Goal: Information Seeking & Learning: Learn about a topic

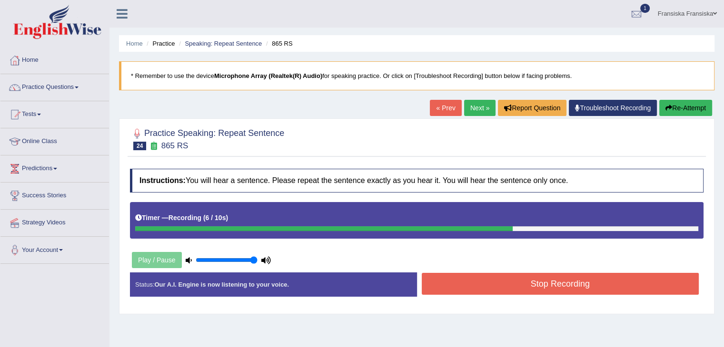
click at [575, 277] on button "Stop Recording" at bounding box center [560, 284] width 277 height 22
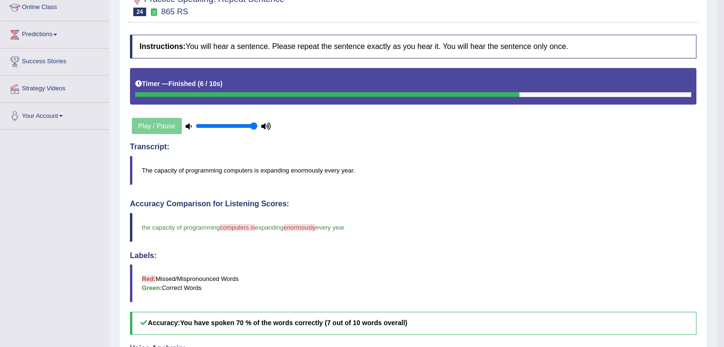
scroll to position [33, 0]
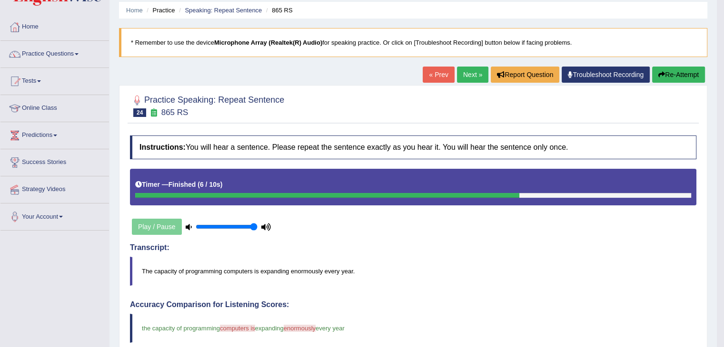
click at [465, 74] on link "Next »" at bounding box center [472, 75] width 31 height 16
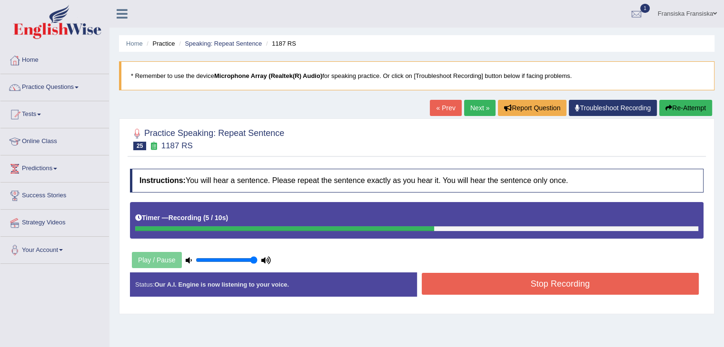
click at [535, 285] on button "Stop Recording" at bounding box center [560, 284] width 277 height 22
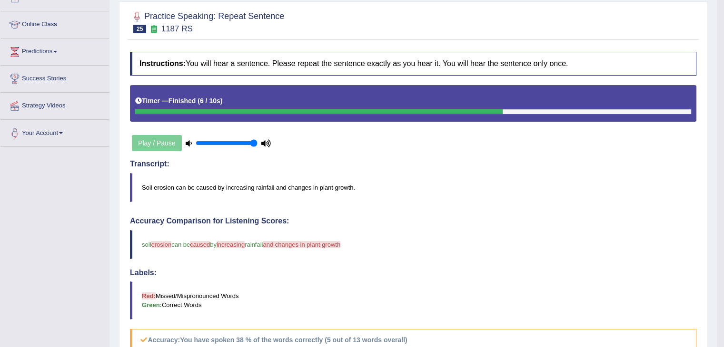
scroll to position [23, 0]
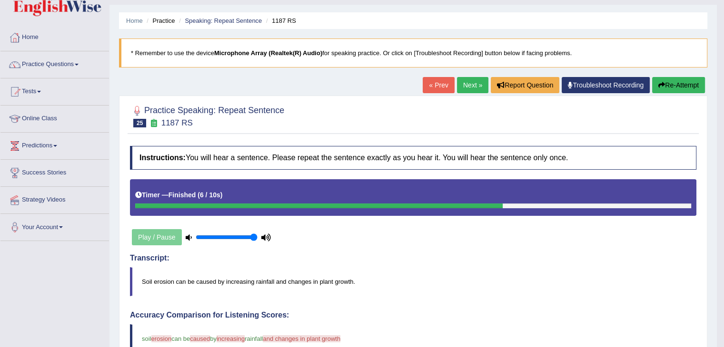
click at [469, 87] on link "Next »" at bounding box center [472, 85] width 31 height 16
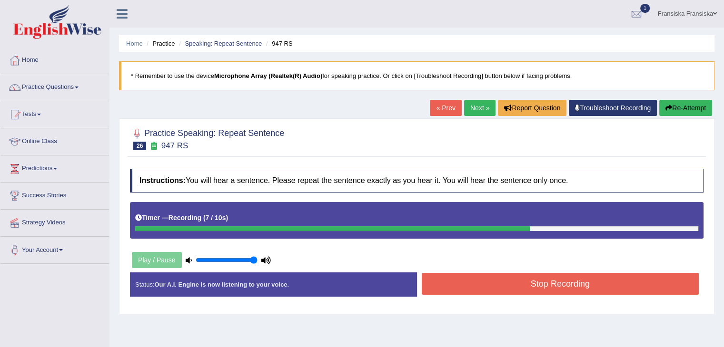
click at [583, 282] on button "Stop Recording" at bounding box center [560, 284] width 277 height 22
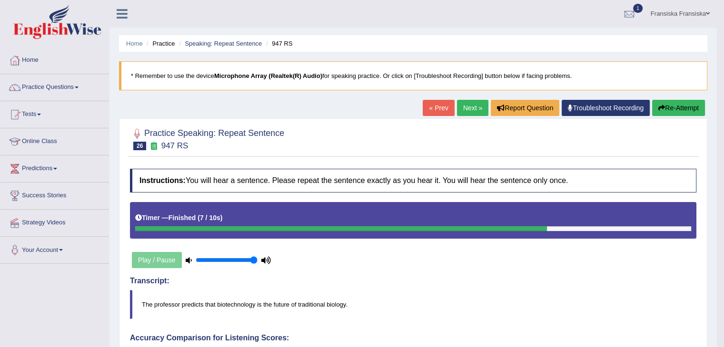
click at [467, 109] on link "Next »" at bounding box center [472, 108] width 31 height 16
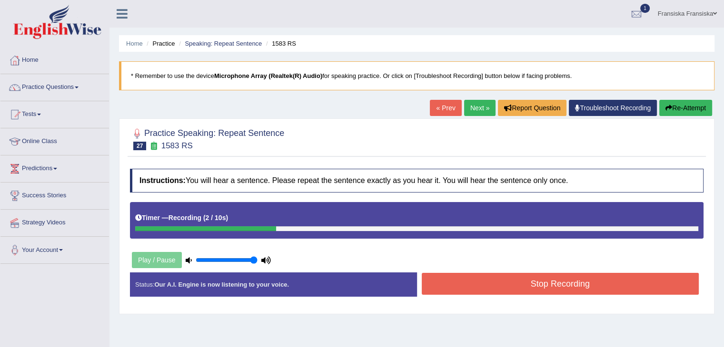
click at [544, 273] on button "Stop Recording" at bounding box center [560, 284] width 277 height 22
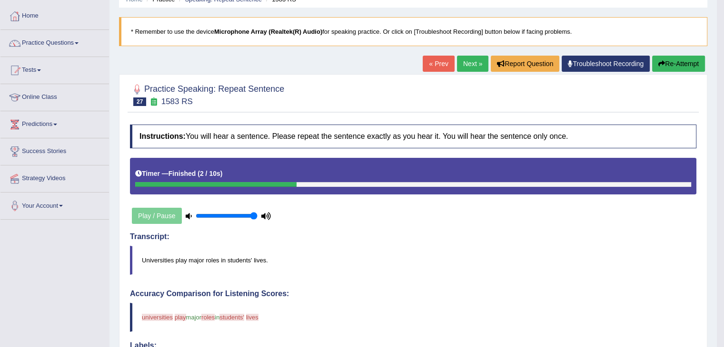
scroll to position [35, 0]
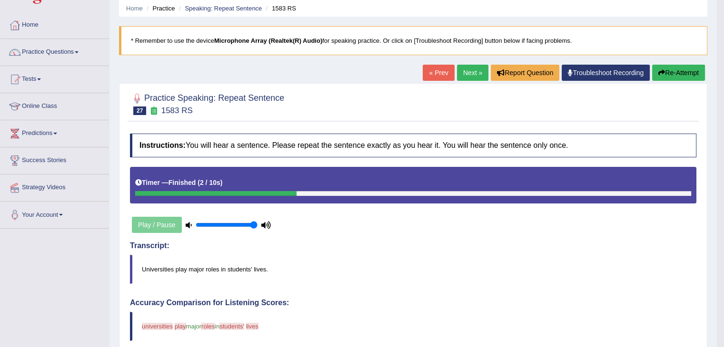
click at [462, 74] on link "Next »" at bounding box center [472, 73] width 31 height 16
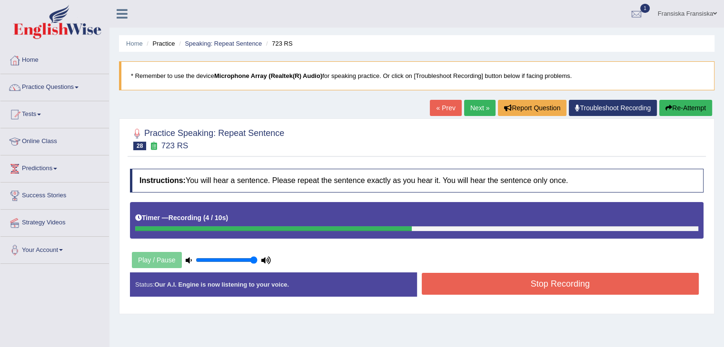
click at [561, 276] on button "Stop Recording" at bounding box center [560, 284] width 277 height 22
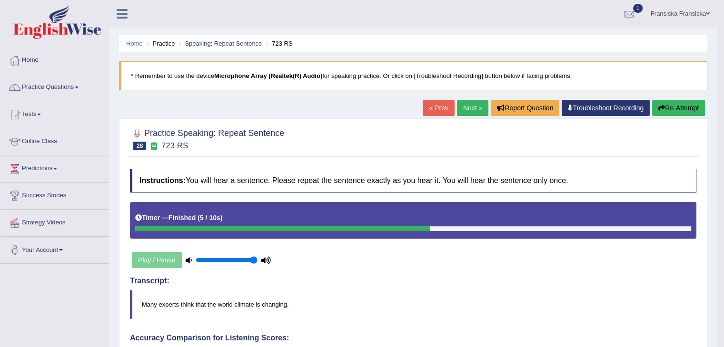
click at [471, 111] on link "Next »" at bounding box center [472, 108] width 31 height 16
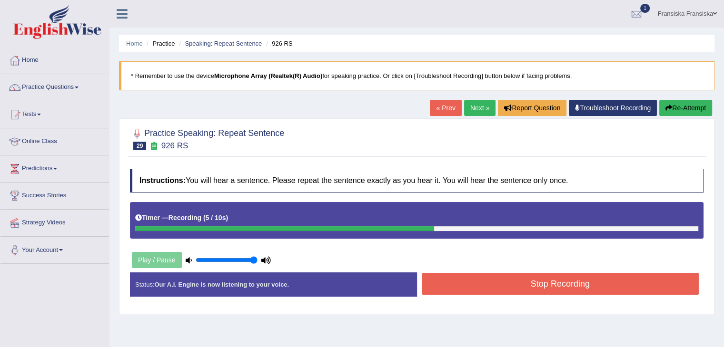
click at [506, 287] on button "Stop Recording" at bounding box center [560, 284] width 277 height 22
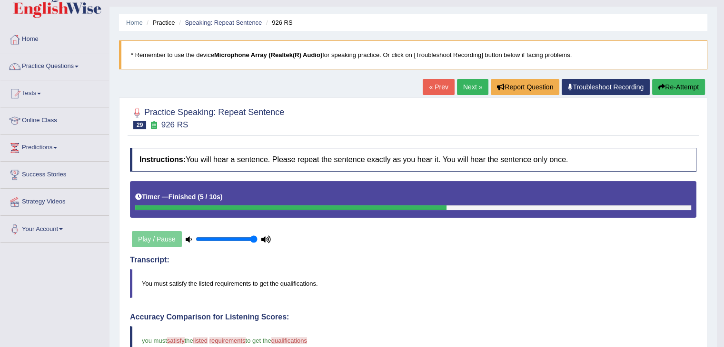
scroll to position [22, 0]
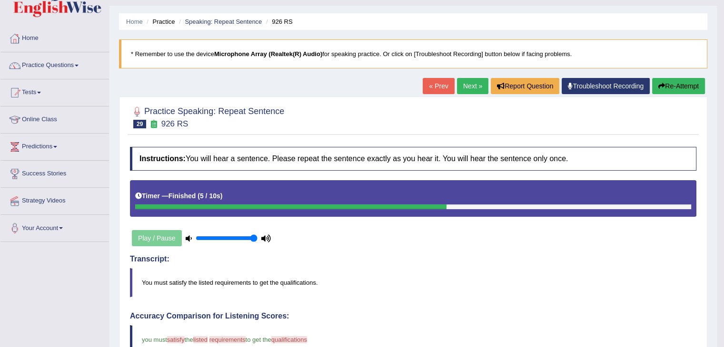
click at [463, 84] on link "Next »" at bounding box center [472, 86] width 31 height 16
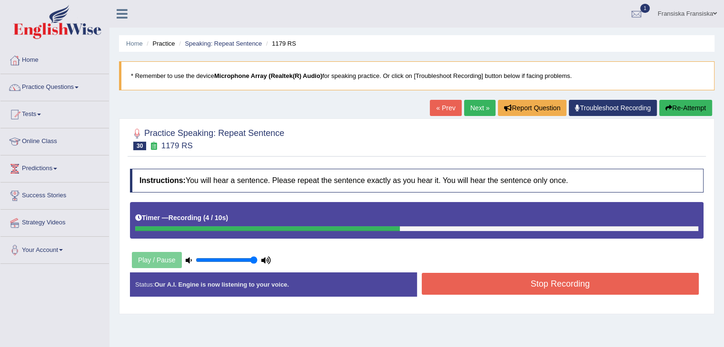
click at [539, 277] on button "Stop Recording" at bounding box center [560, 284] width 277 height 22
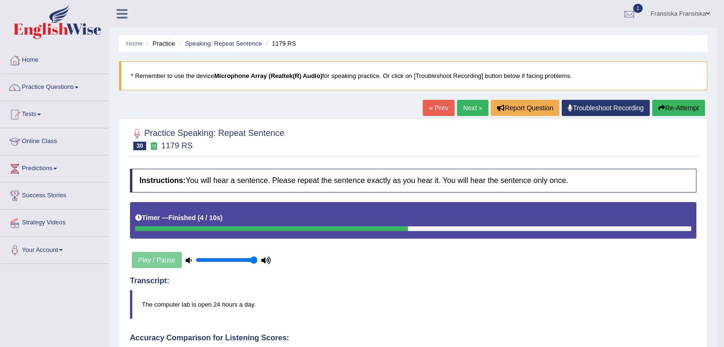
click at [466, 110] on link "Next »" at bounding box center [472, 108] width 31 height 16
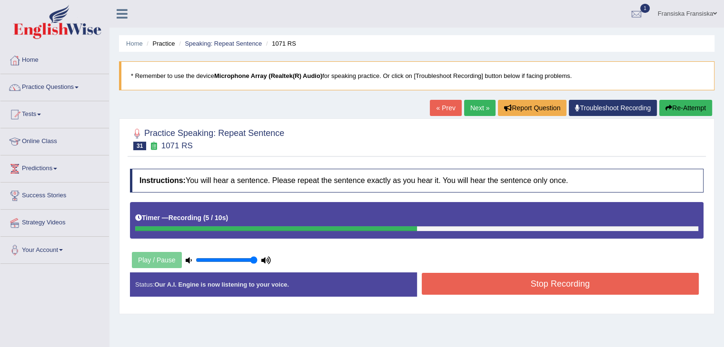
click at [584, 276] on button "Stop Recording" at bounding box center [560, 284] width 277 height 22
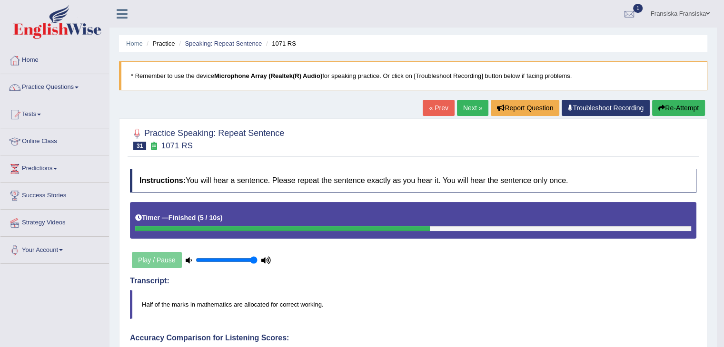
scroll to position [1, 0]
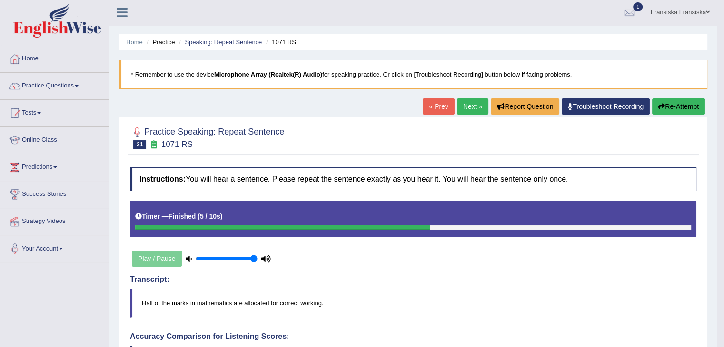
click at [471, 107] on link "Next »" at bounding box center [472, 106] width 31 height 16
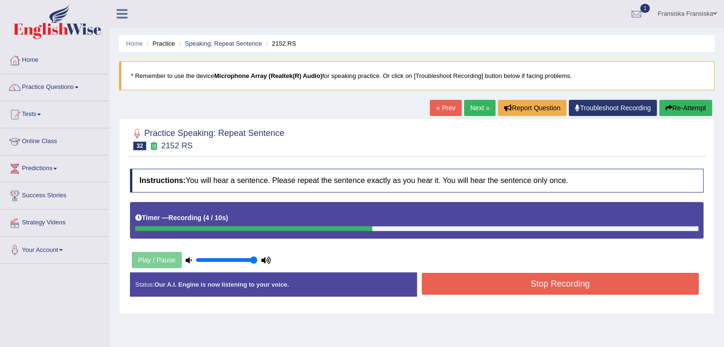
click at [553, 286] on button "Stop Recording" at bounding box center [560, 284] width 277 height 22
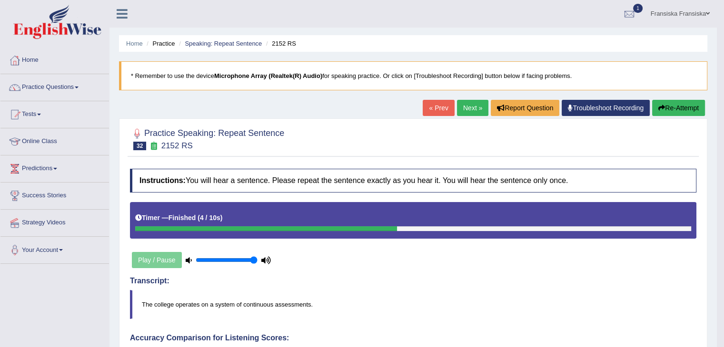
click at [461, 106] on link "Next »" at bounding box center [472, 108] width 31 height 16
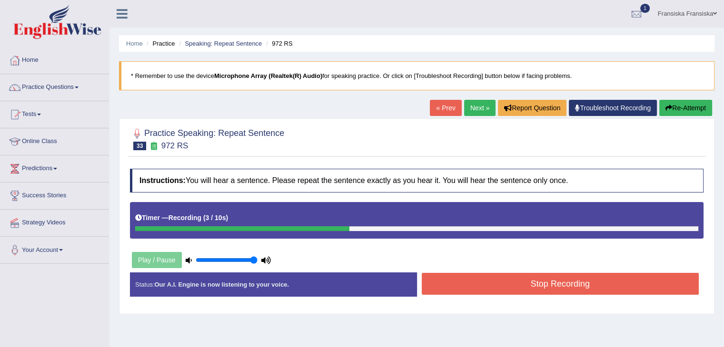
click at [527, 278] on button "Stop Recording" at bounding box center [560, 284] width 277 height 22
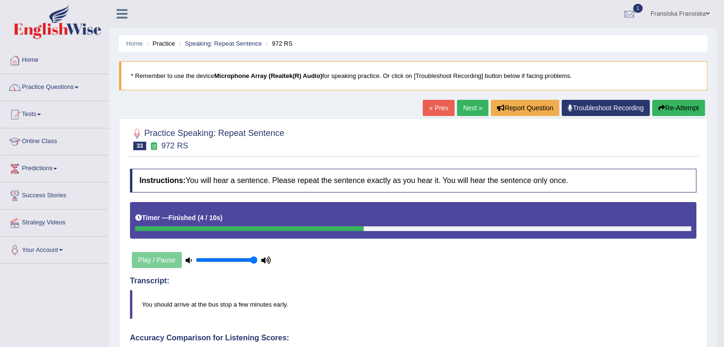
click at [457, 110] on link "Next »" at bounding box center [472, 108] width 31 height 16
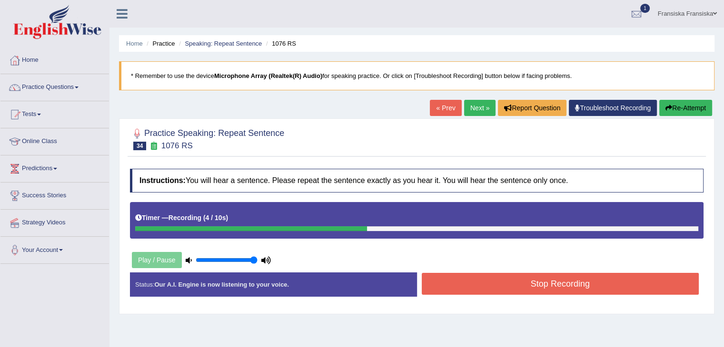
click at [515, 283] on button "Stop Recording" at bounding box center [560, 284] width 277 height 22
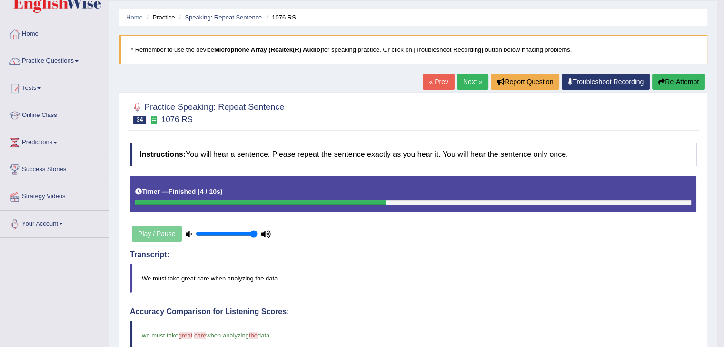
scroll to position [27, 0]
click at [469, 81] on link "Next »" at bounding box center [472, 81] width 31 height 16
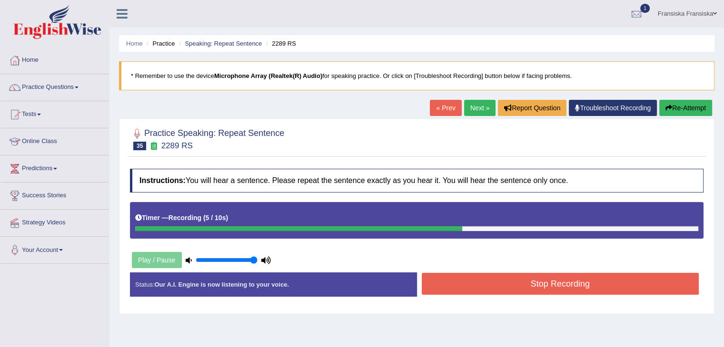
click at [495, 273] on button "Stop Recording" at bounding box center [560, 284] width 277 height 22
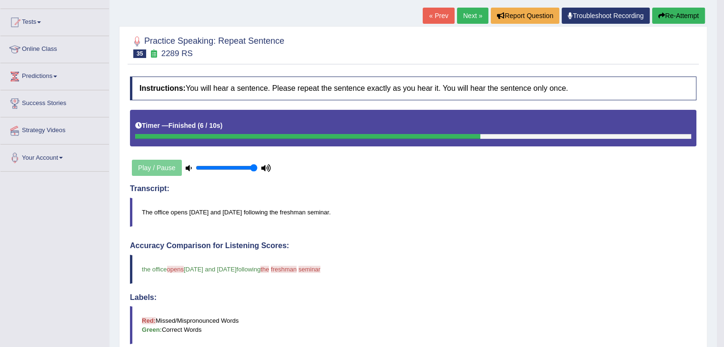
scroll to position [91, 0]
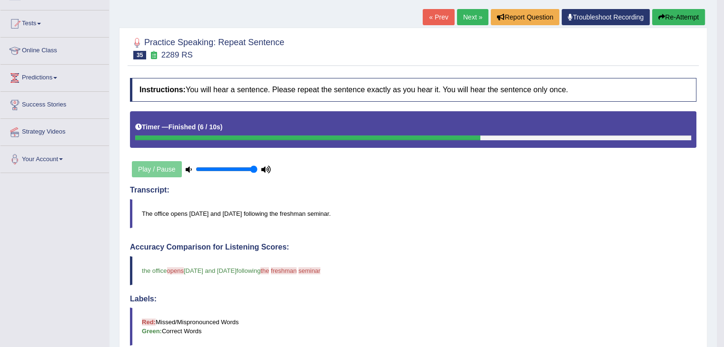
click at [458, 19] on link "Next »" at bounding box center [472, 17] width 31 height 16
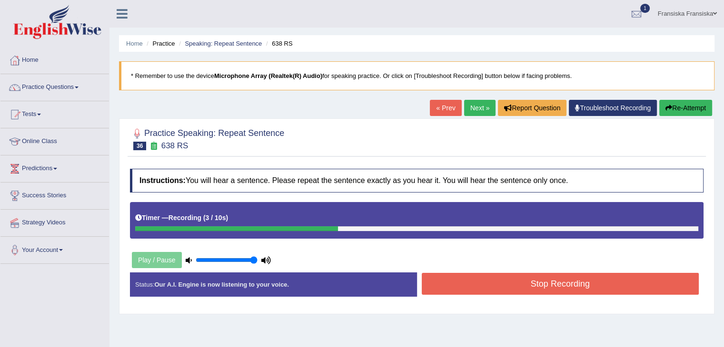
click at [537, 285] on button "Stop Recording" at bounding box center [560, 284] width 277 height 22
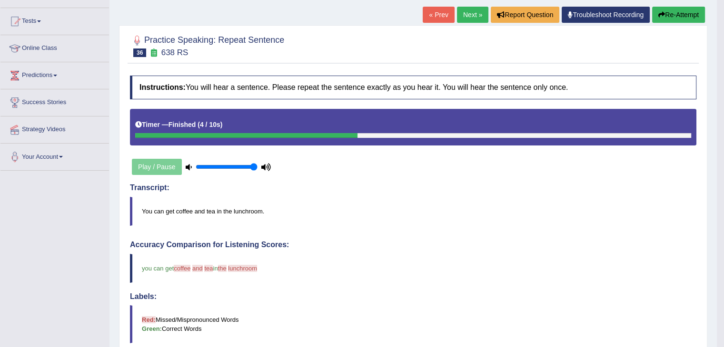
scroll to position [93, 0]
click at [463, 13] on link "Next »" at bounding box center [472, 15] width 31 height 16
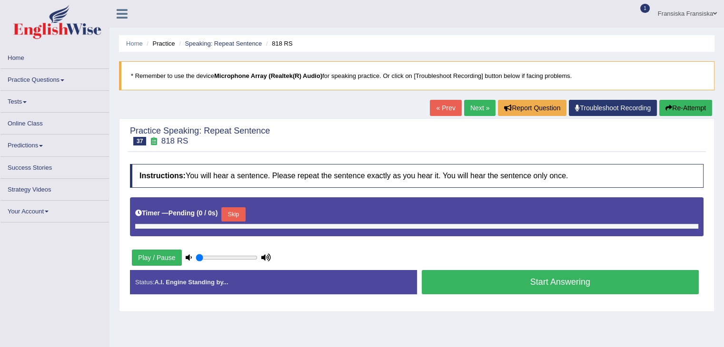
type input "1"
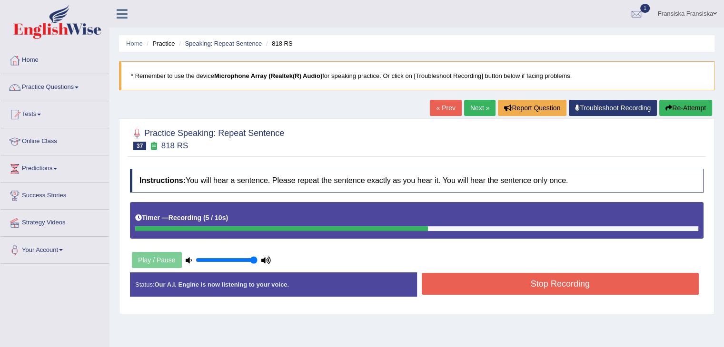
click at [541, 275] on button "Stop Recording" at bounding box center [560, 284] width 277 height 22
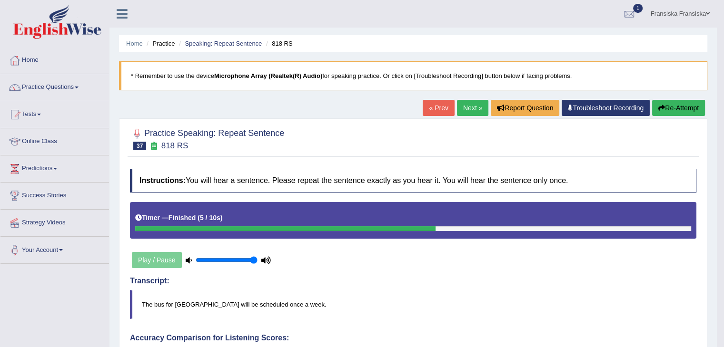
click at [466, 111] on link "Next »" at bounding box center [472, 108] width 31 height 16
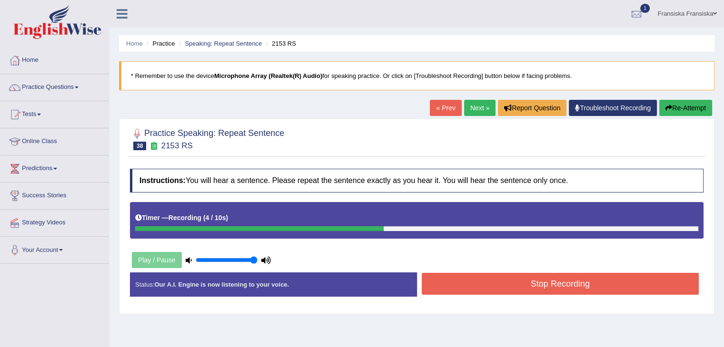
click at [547, 276] on button "Stop Recording" at bounding box center [560, 284] width 277 height 22
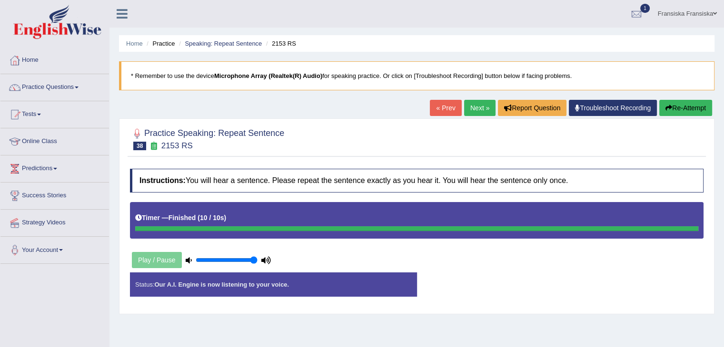
click at [483, 112] on link "Next »" at bounding box center [479, 108] width 31 height 16
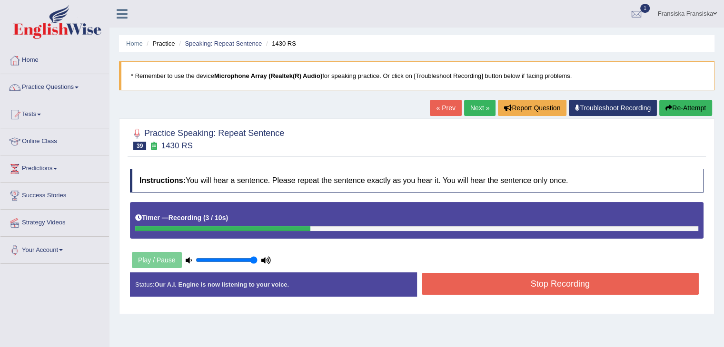
click at [517, 285] on button "Stop Recording" at bounding box center [560, 284] width 277 height 22
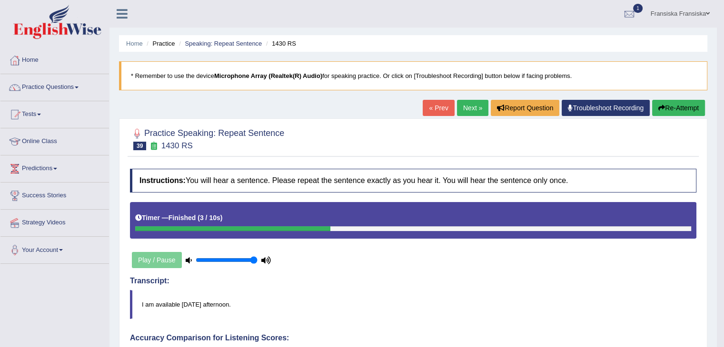
click at [463, 105] on link "Next »" at bounding box center [472, 108] width 31 height 16
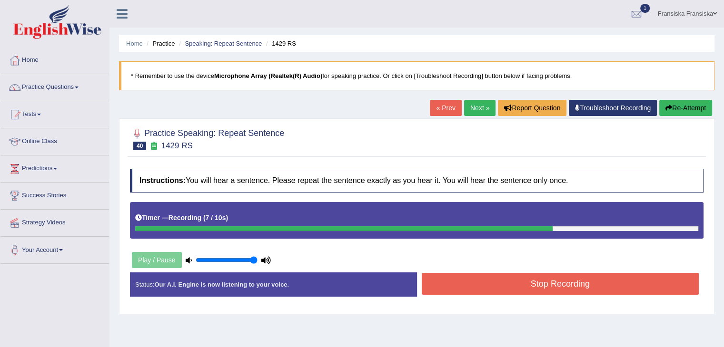
click at [577, 295] on div "Stop Recording" at bounding box center [560, 285] width 287 height 24
click at [576, 288] on button "Stop Recording" at bounding box center [560, 284] width 277 height 22
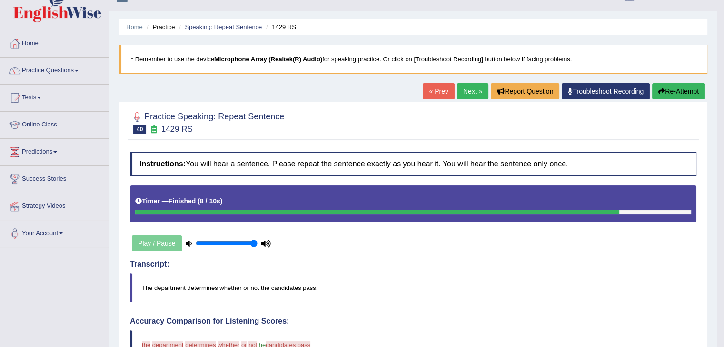
scroll to position [16, 0]
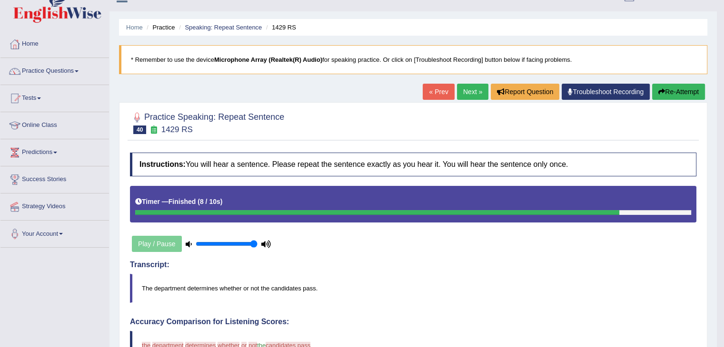
click at [674, 91] on button "Re-Attempt" at bounding box center [678, 92] width 53 height 16
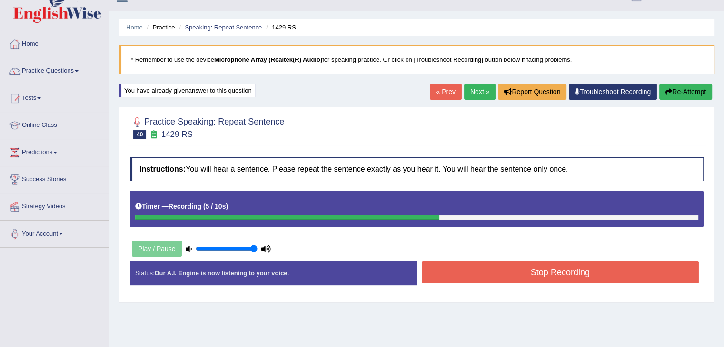
click at [587, 280] on button "Stop Recording" at bounding box center [560, 273] width 277 height 22
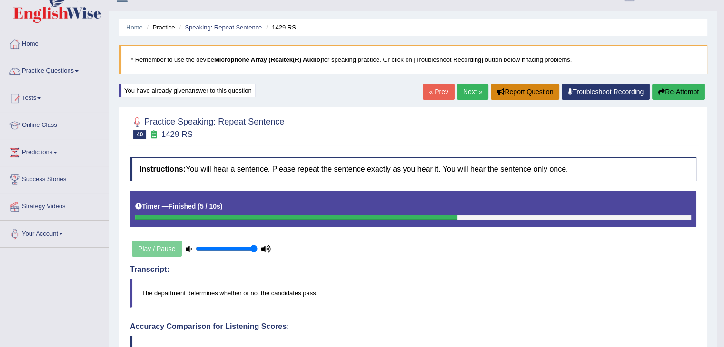
click at [510, 94] on button "Report Question" at bounding box center [525, 92] width 69 height 16
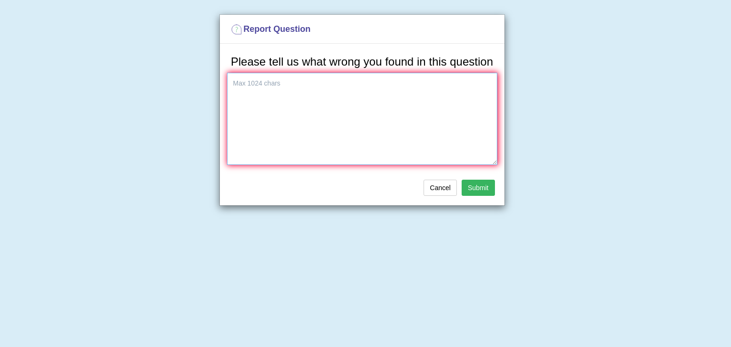
click at [380, 95] on textarea at bounding box center [362, 119] width 270 height 92
type textarea "speaker and answer not relavant"
click at [480, 182] on button "Submit" at bounding box center [478, 188] width 33 height 16
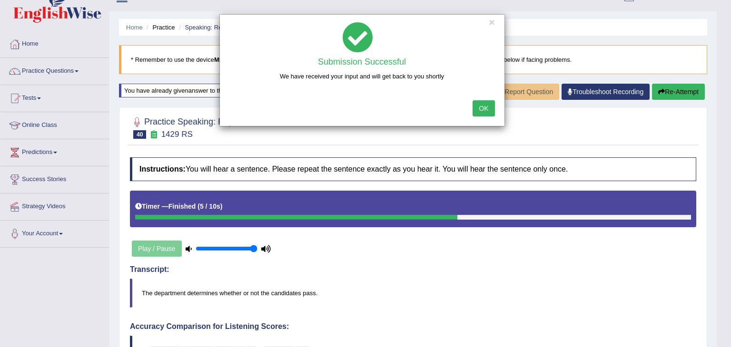
click at [485, 109] on button "OK" at bounding box center [483, 108] width 22 height 16
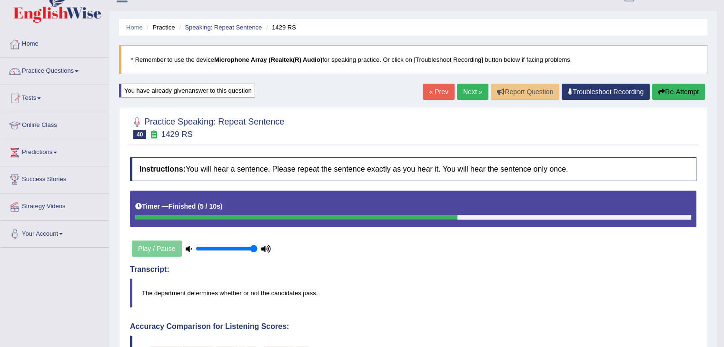
click at [472, 90] on link "Next »" at bounding box center [472, 92] width 31 height 16
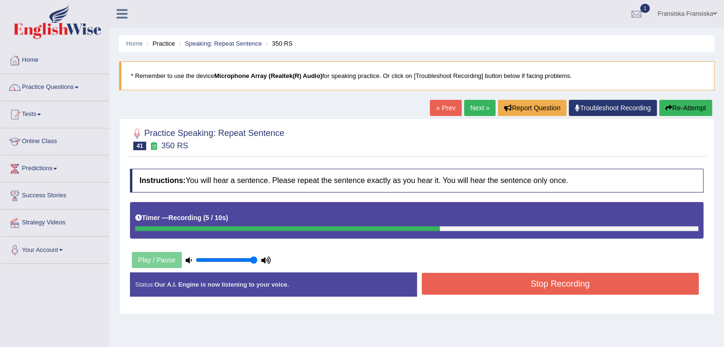
click at [514, 277] on button "Stop Recording" at bounding box center [560, 284] width 277 height 22
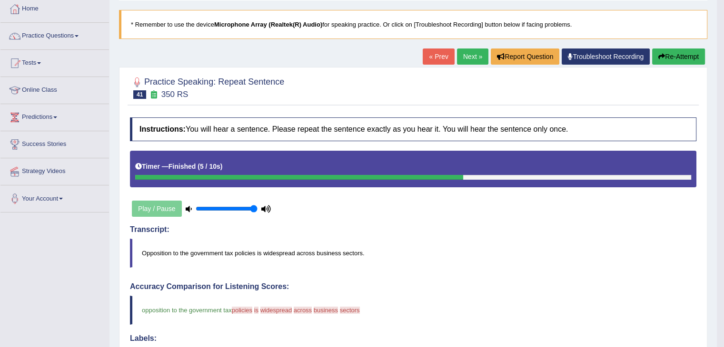
scroll to position [43, 0]
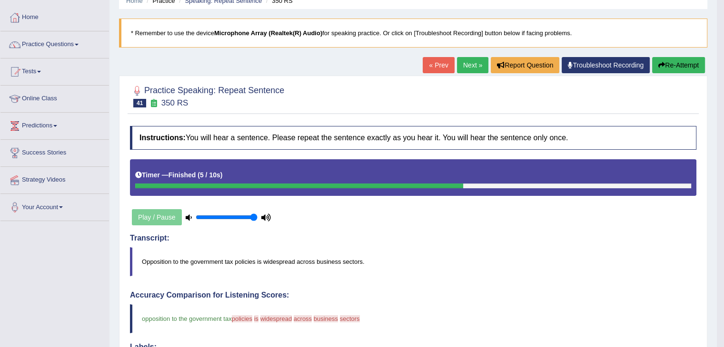
click at [474, 65] on link "Next »" at bounding box center [472, 65] width 31 height 16
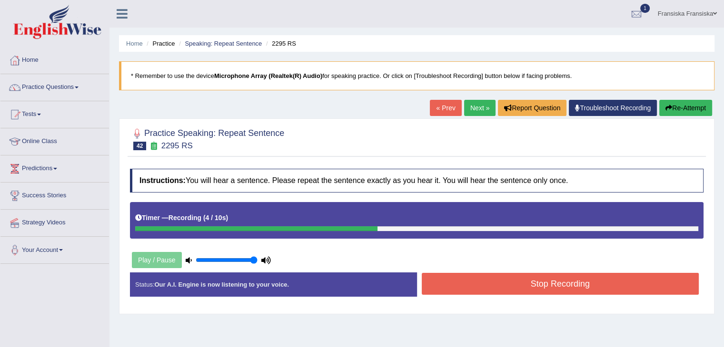
click at [543, 281] on button "Stop Recording" at bounding box center [560, 284] width 277 height 22
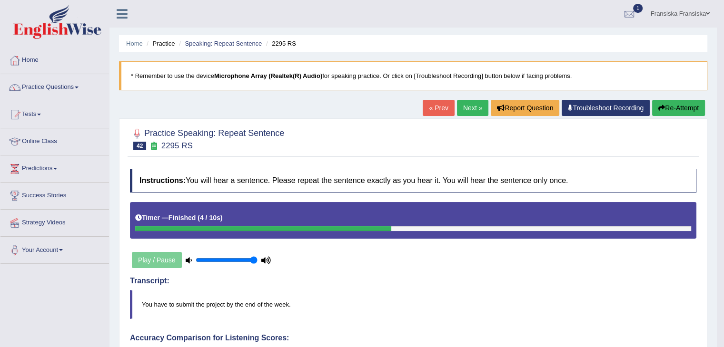
click at [468, 111] on link "Next »" at bounding box center [472, 108] width 31 height 16
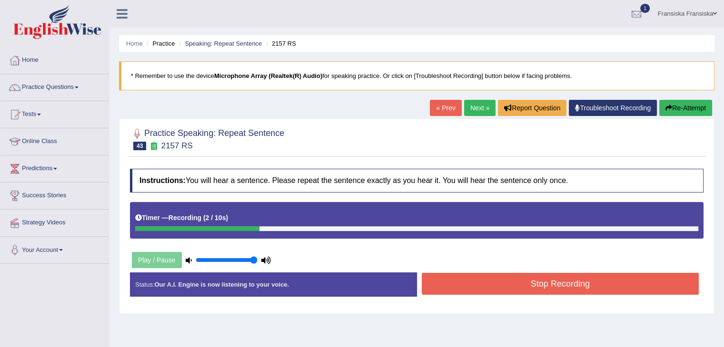
click at [553, 285] on button "Stop Recording" at bounding box center [560, 284] width 277 height 22
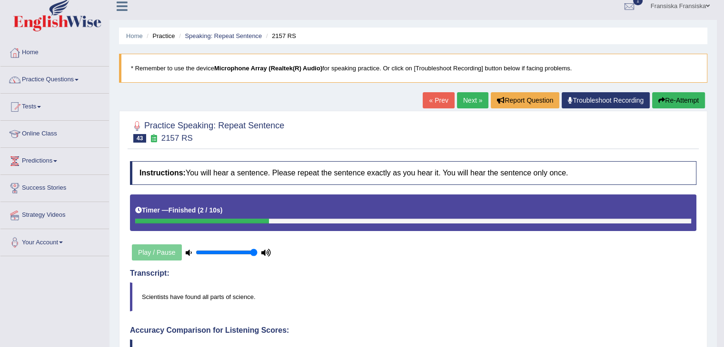
scroll to position [8, 0]
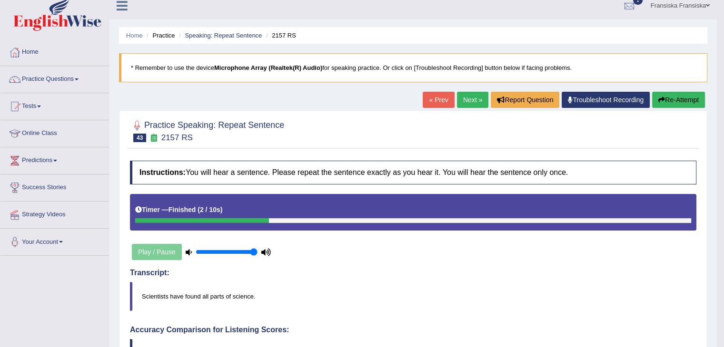
click at [467, 96] on link "Next »" at bounding box center [472, 100] width 31 height 16
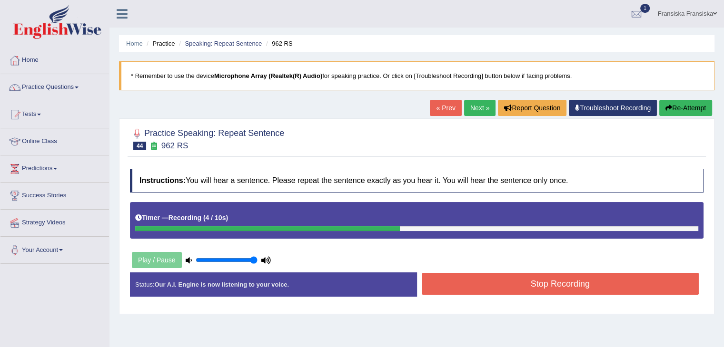
click at [547, 280] on button "Stop Recording" at bounding box center [560, 284] width 277 height 22
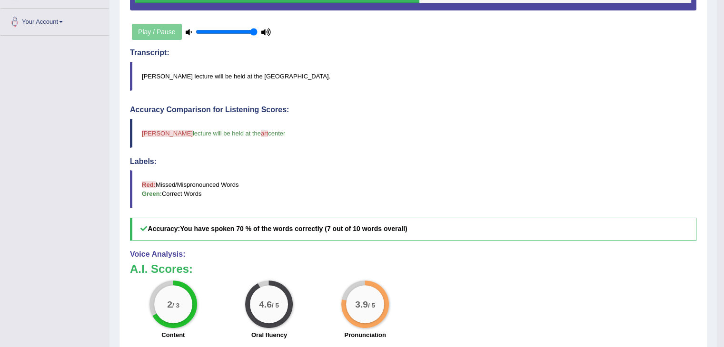
scroll to position [9, 0]
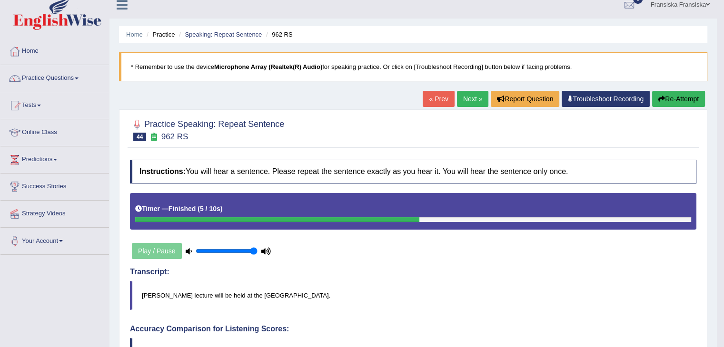
click at [469, 99] on link "Next »" at bounding box center [472, 99] width 31 height 16
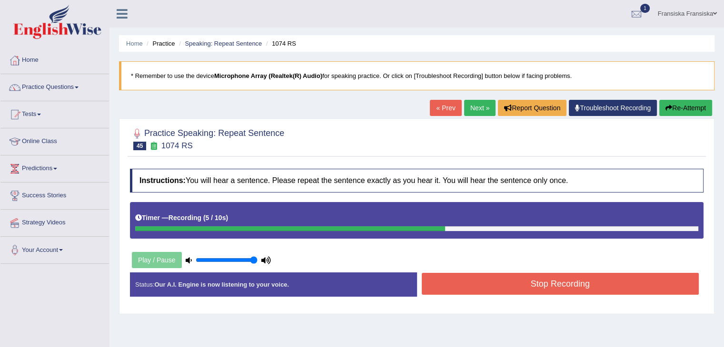
click at [542, 280] on button "Stop Recording" at bounding box center [560, 284] width 277 height 22
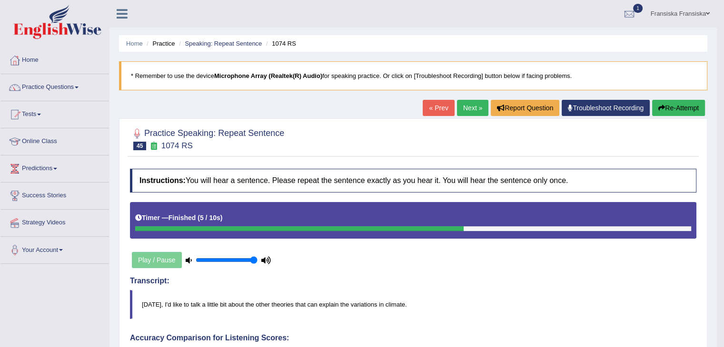
click at [467, 105] on link "Next »" at bounding box center [472, 108] width 31 height 16
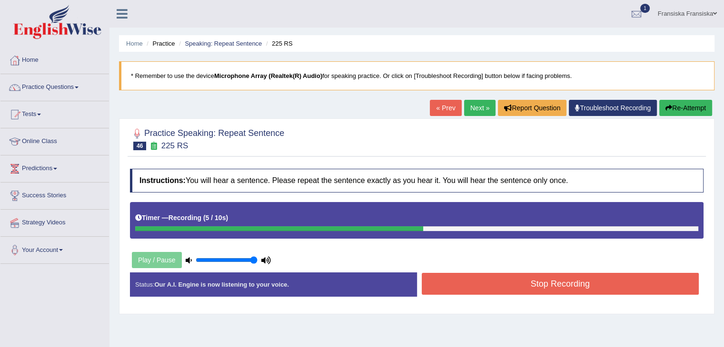
click at [578, 282] on button "Stop Recording" at bounding box center [560, 284] width 277 height 22
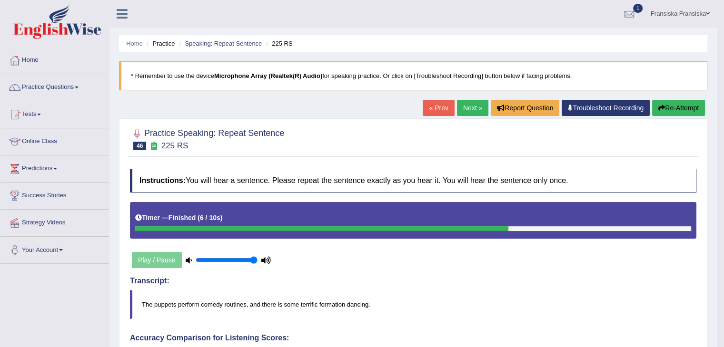
click at [474, 111] on link "Next »" at bounding box center [472, 108] width 31 height 16
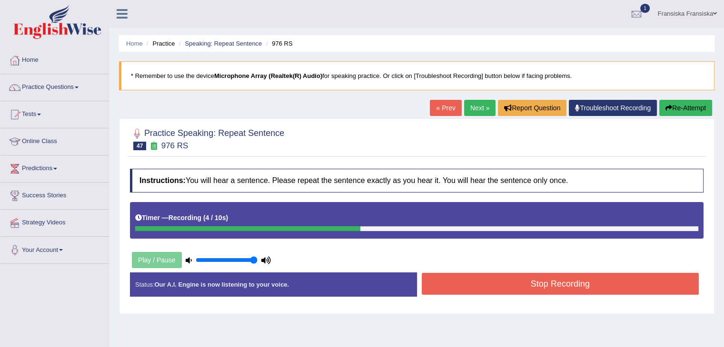
click at [575, 282] on button "Stop Recording" at bounding box center [560, 284] width 277 height 22
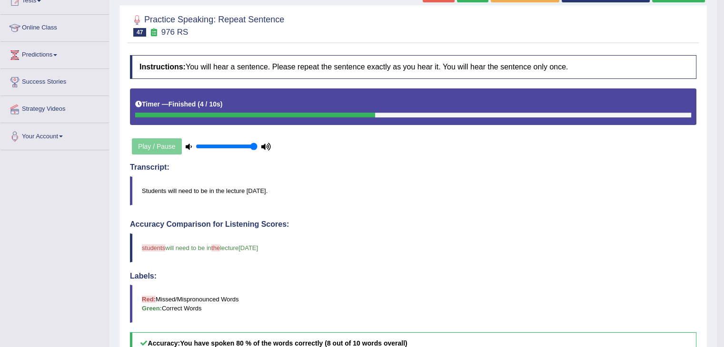
scroll to position [112, 0]
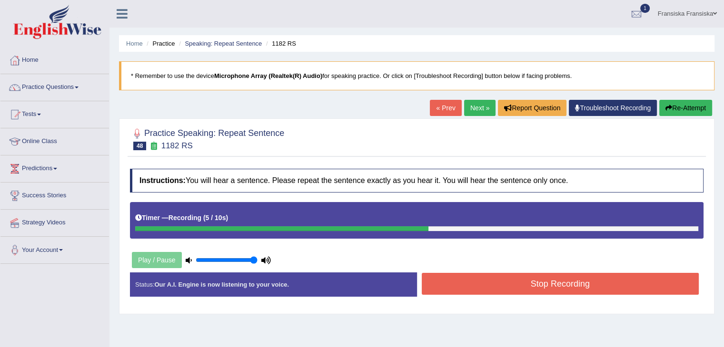
click at [555, 278] on button "Stop Recording" at bounding box center [560, 284] width 277 height 22
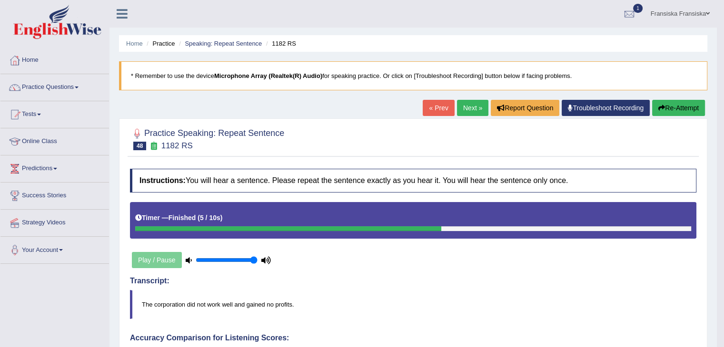
click at [469, 108] on link "Next »" at bounding box center [472, 108] width 31 height 16
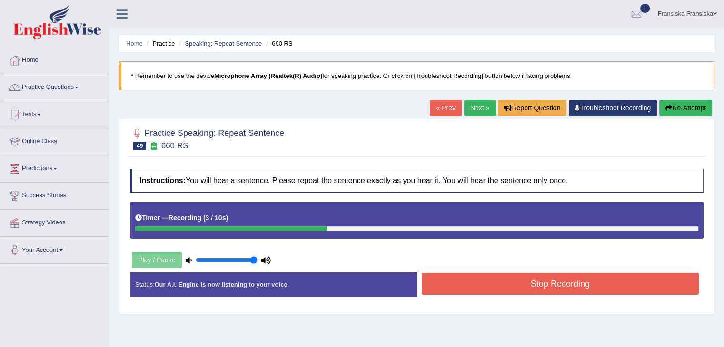
click at [588, 275] on button "Stop Recording" at bounding box center [560, 284] width 277 height 22
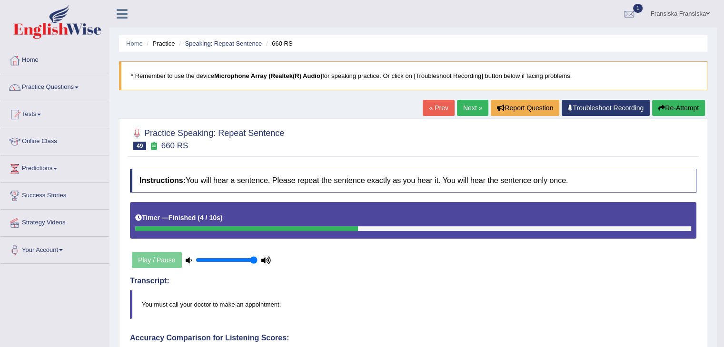
click at [465, 106] on link "Next »" at bounding box center [472, 108] width 31 height 16
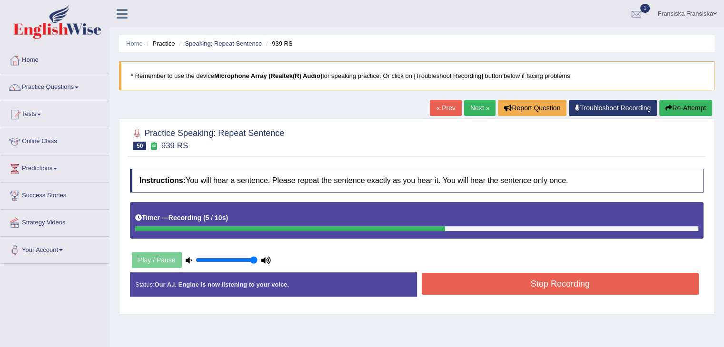
click at [565, 288] on button "Stop Recording" at bounding box center [560, 284] width 277 height 22
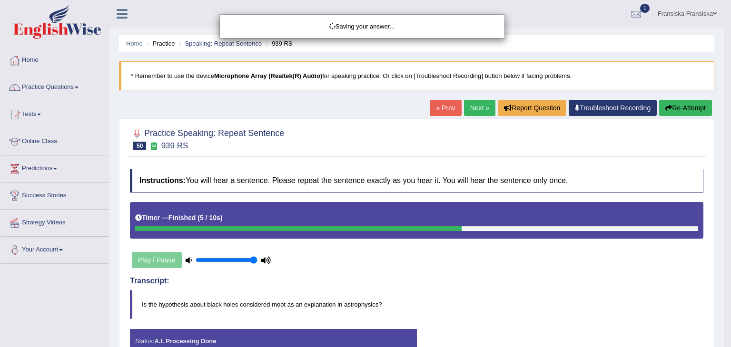
click at [393, 284] on div "Saving your answer..." at bounding box center [365, 173] width 731 height 347
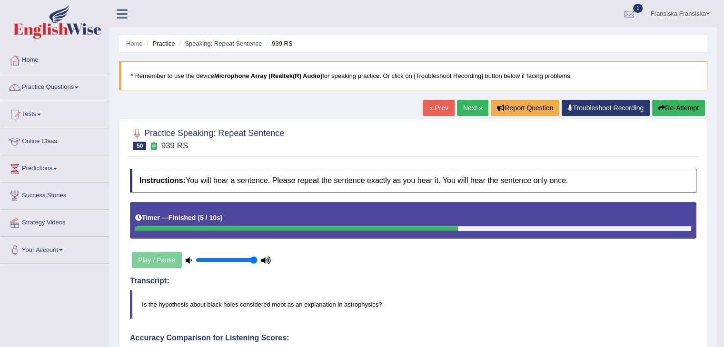
click at [469, 112] on link "Next »" at bounding box center [472, 108] width 31 height 16
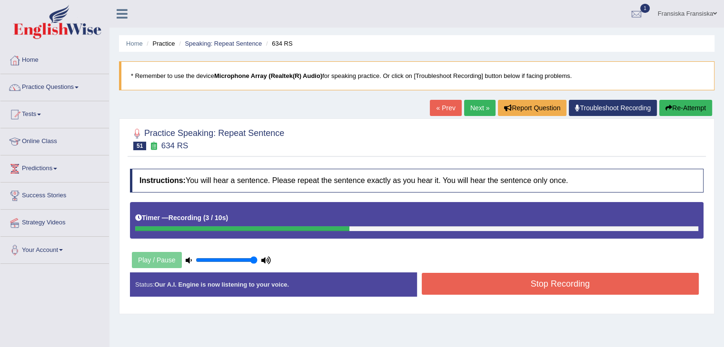
click at [561, 282] on button "Stop Recording" at bounding box center [560, 284] width 277 height 22
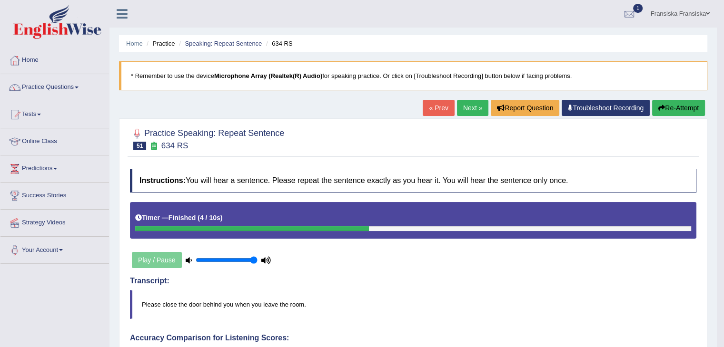
click at [457, 108] on link "Next »" at bounding box center [472, 108] width 31 height 16
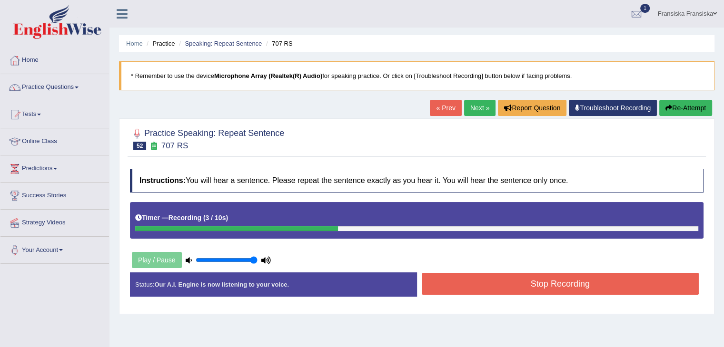
click at [509, 286] on button "Stop Recording" at bounding box center [560, 284] width 277 height 22
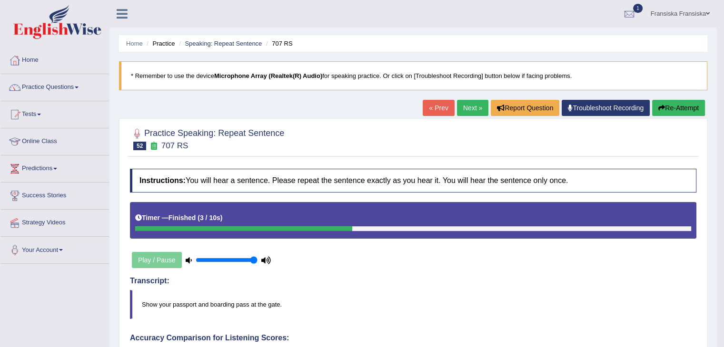
click at [469, 105] on link "Next »" at bounding box center [472, 108] width 31 height 16
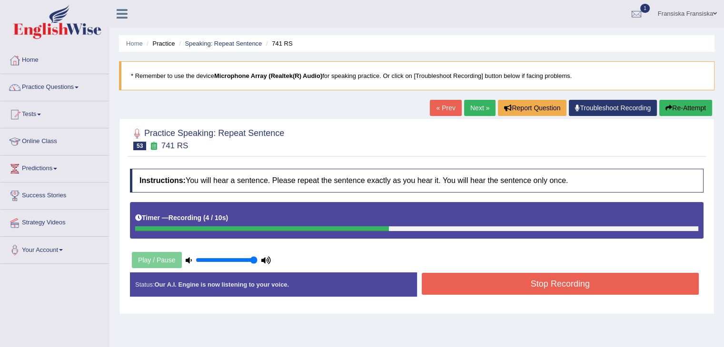
click at [546, 275] on button "Stop Recording" at bounding box center [560, 284] width 277 height 22
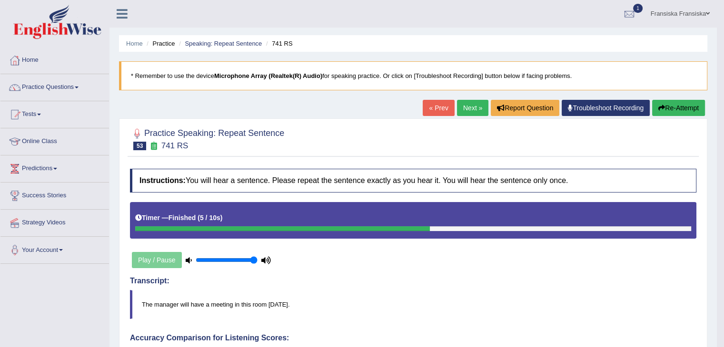
click at [470, 105] on link "Next »" at bounding box center [472, 108] width 31 height 16
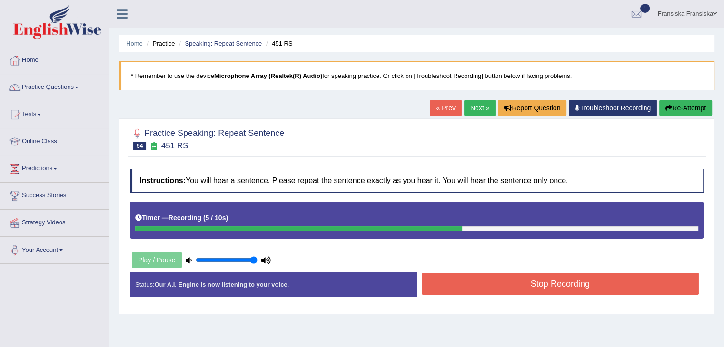
click at [569, 279] on button "Stop Recording" at bounding box center [560, 284] width 277 height 22
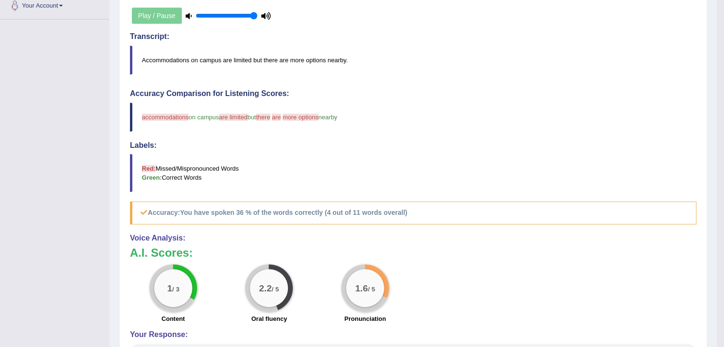
scroll to position [303, 0]
